Goal: Navigation & Orientation: Find specific page/section

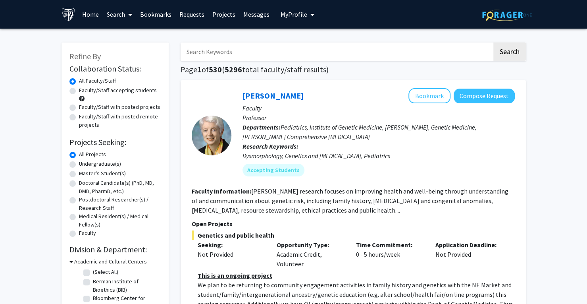
click at [90, 12] on link "Home" at bounding box center [90, 14] width 25 height 28
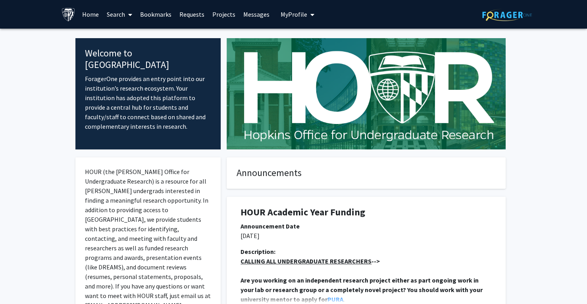
click at [213, 14] on link "Projects" at bounding box center [223, 14] width 31 height 28
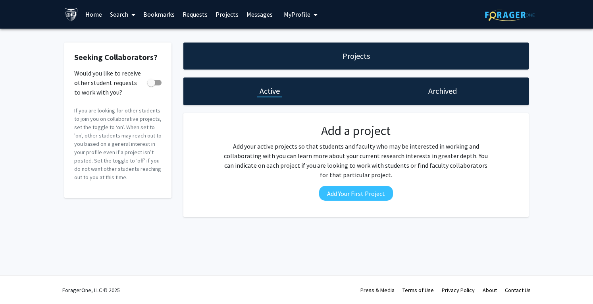
click at [105, 16] on link "Home" at bounding box center [93, 14] width 25 height 28
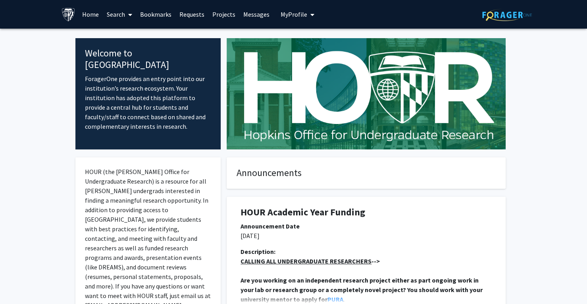
click at [307, 19] on span "My profile dropdown to access profile and logout" at bounding box center [310, 15] width 7 height 28
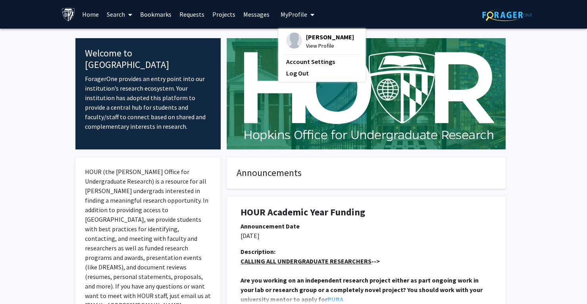
click at [318, 59] on div "[PERSON_NAME] View Profile Account Settings Log Out" at bounding box center [321, 55] width 87 height 53
click at [317, 50] on span "View Profile" at bounding box center [330, 45] width 48 height 9
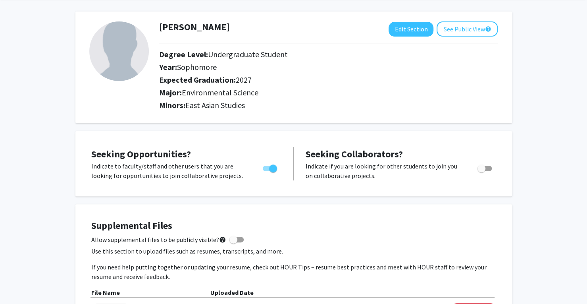
scroll to position [5, 0]
